Goal: Find specific page/section: Find specific page/section

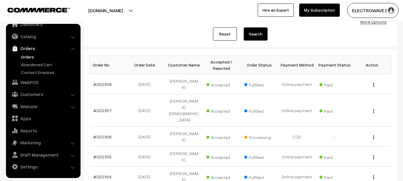
scroll to position [89, 0]
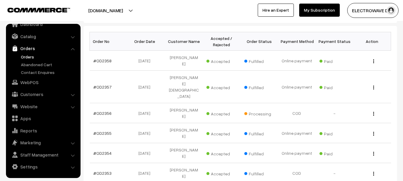
click at [122, 14] on button "[DOMAIN_NAME]" at bounding box center [105, 10] width 76 height 15
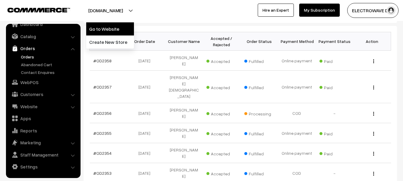
click at [120, 26] on link "Go to Website" at bounding box center [110, 28] width 48 height 13
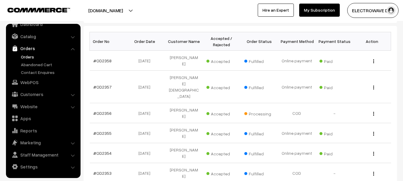
click at [31, 144] on link "Marketing" at bounding box center [42, 142] width 71 height 11
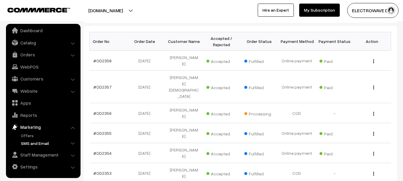
scroll to position [3, 0]
click at [27, 134] on link "Offers" at bounding box center [48, 135] width 59 height 6
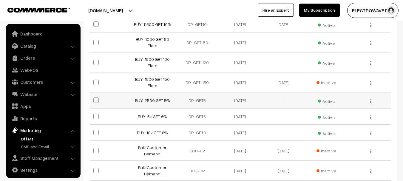
scroll to position [3, 0]
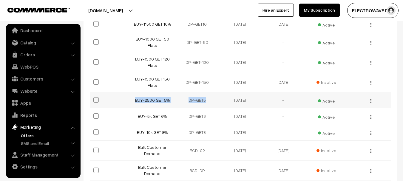
copy tr "BUY-2500 GET 5% DP-GET5"
drag, startPoint x: 132, startPoint y: 100, endPoint x: 209, endPoint y: 100, distance: 77.2
click at [209, 100] on tr "BUY-2500 GET 5% DP-GET5 [DATE] - Active Edit" at bounding box center [240, 100] width 301 height 16
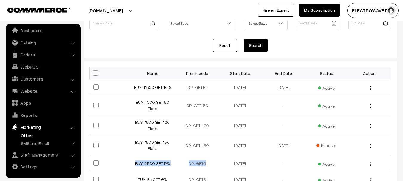
scroll to position [0, 0]
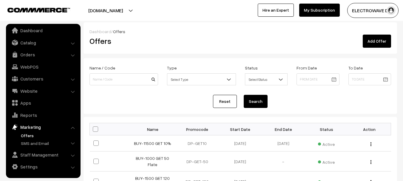
click at [198, 130] on th "Promocode" at bounding box center [197, 129] width 43 height 12
copy th "Promocode"
click at [198, 130] on th "Promocode" at bounding box center [197, 129] width 43 height 12
